Goal: Transaction & Acquisition: Purchase product/service

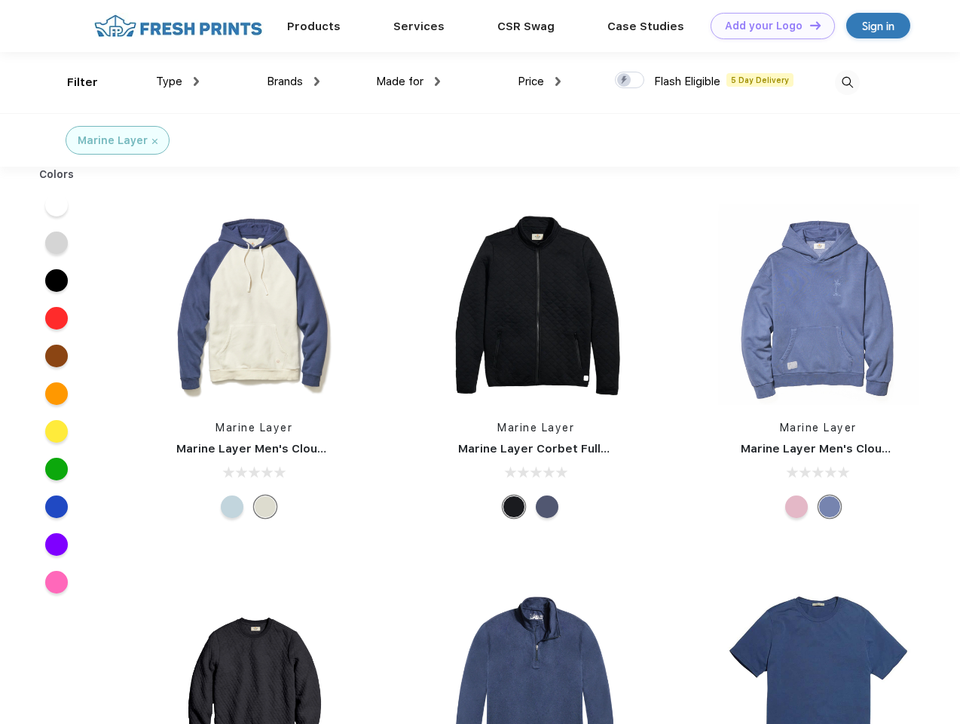
scroll to position [1, 0]
click at [767, 26] on link "Add your Logo Design Tool" at bounding box center [773, 26] width 124 height 26
click at [0, 0] on div "Design Tool" at bounding box center [0, 0] width 0 height 0
click at [809, 25] on link "Add your Logo Design Tool" at bounding box center [773, 26] width 124 height 26
click at [72, 82] on div "Filter" at bounding box center [82, 82] width 31 height 17
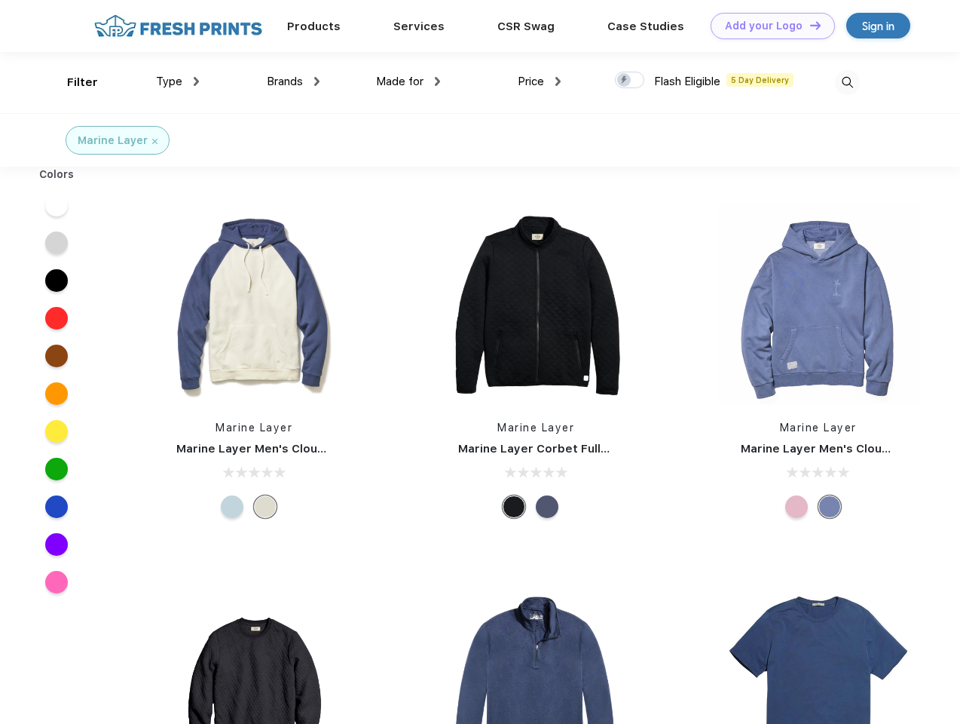
click at [178, 81] on span "Type" at bounding box center [169, 82] width 26 height 14
click at [293, 81] on span "Brands" at bounding box center [285, 82] width 36 height 14
click at [409, 81] on span "Made for" at bounding box center [399, 82] width 47 height 14
click at [540, 81] on span "Price" at bounding box center [531, 82] width 26 height 14
click at [630, 81] on div at bounding box center [629, 80] width 29 height 17
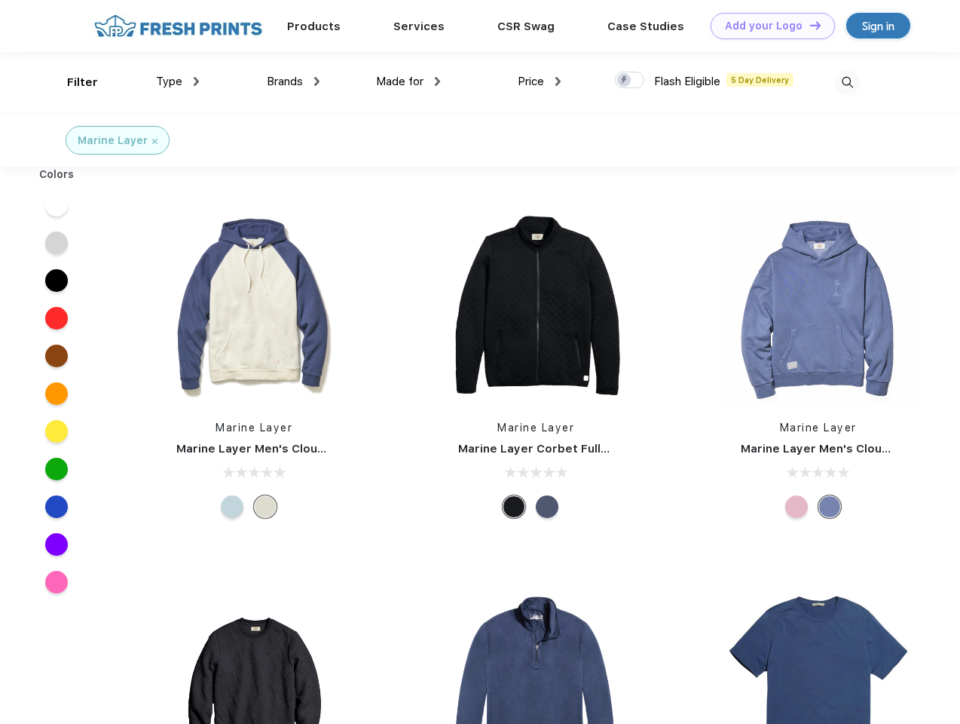
click at [625, 81] on input "checkbox" at bounding box center [620, 76] width 10 height 10
click at [847, 82] on img at bounding box center [847, 82] width 25 height 25
